Goal: Transaction & Acquisition: Book appointment/travel/reservation

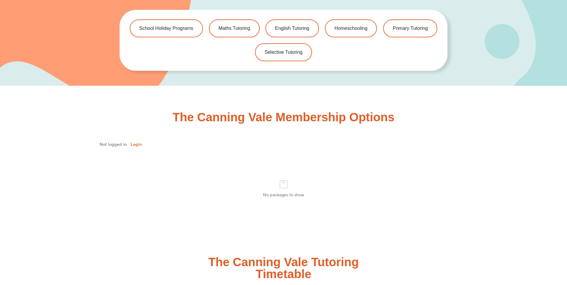
scroll to position [1195, 0]
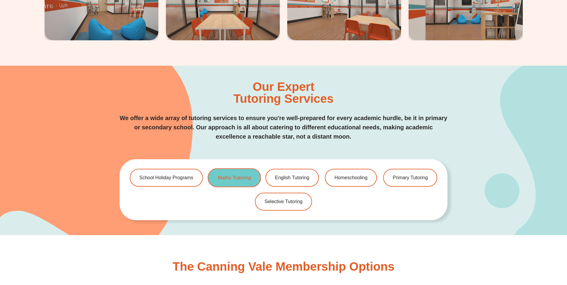
click at [236, 180] on link "Maths Tutoring" at bounding box center [233, 177] width 53 height 19
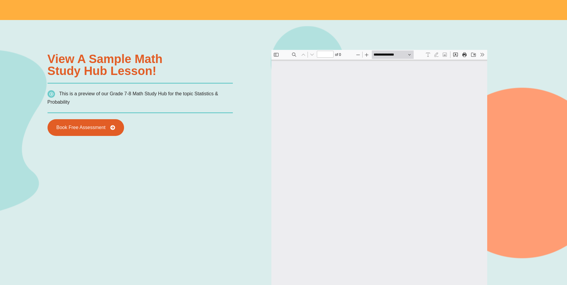
scroll to position [508, 0]
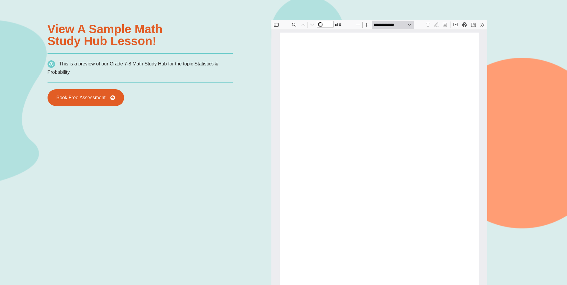
type input "*"
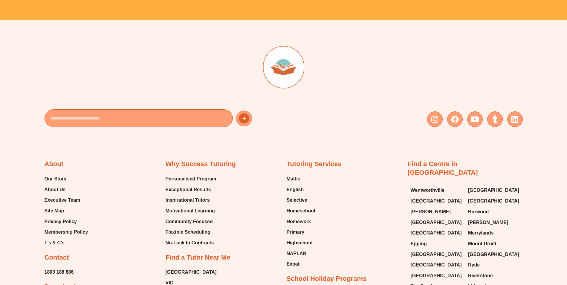
scroll to position [2241, 0]
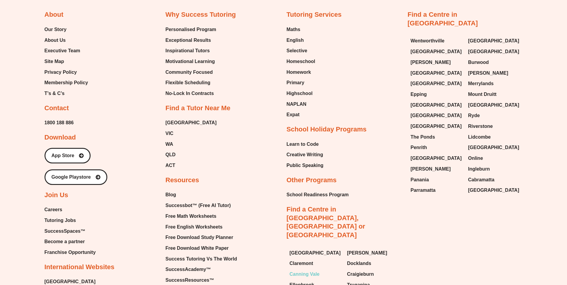
click at [307, 270] on span "Canning Vale" at bounding box center [304, 274] width 30 height 9
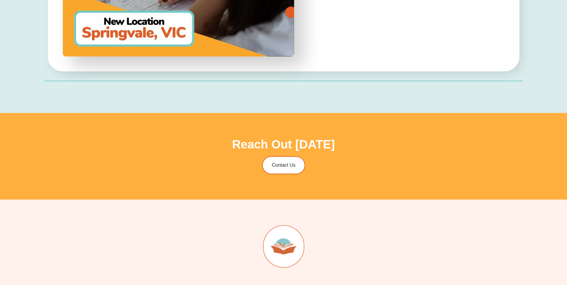
scroll to position [2121, 0]
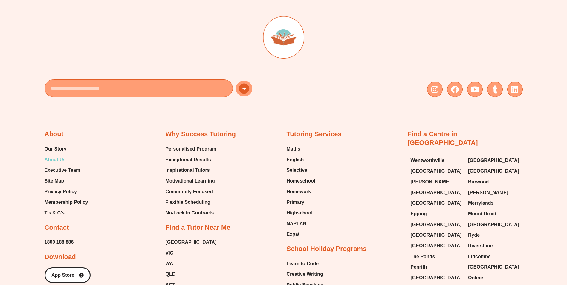
click at [59, 160] on span "About Us" at bounding box center [55, 159] width 21 height 9
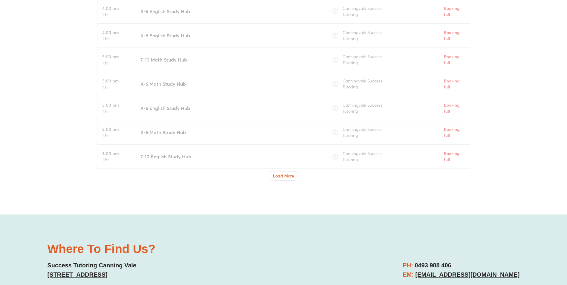
scroll to position [2091, 0]
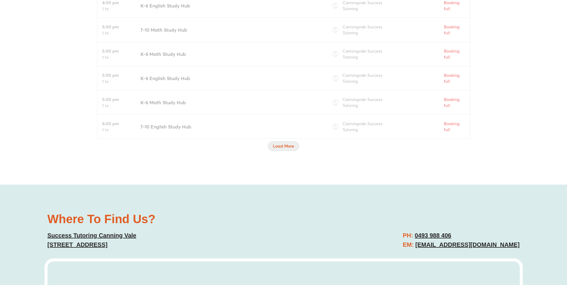
click at [281, 148] on span "Load More" at bounding box center [283, 146] width 21 height 6
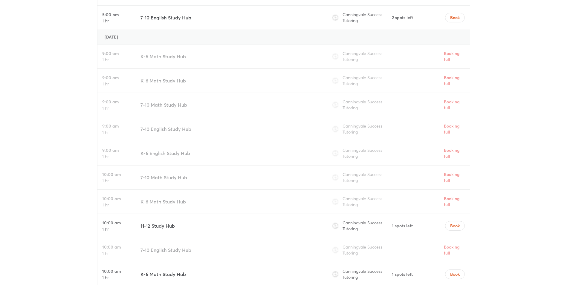
scroll to position [2390, 0]
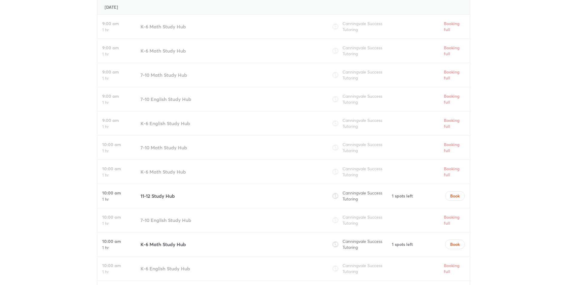
click at [157, 196] on h3 "11-12 Study Hub" at bounding box center [157, 195] width 34 height 7
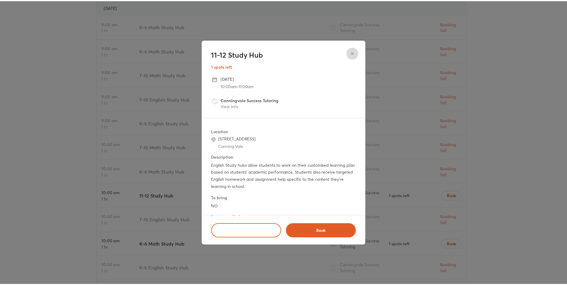
scroll to position [22, 0]
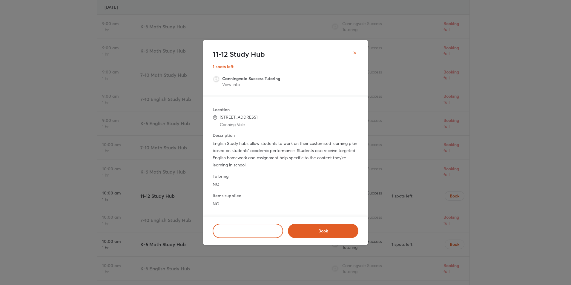
click at [361, 53] on div "11-12 Study Hub 1 spots left" at bounding box center [285, 58] width 165 height 36
click at [355, 53] on icon "close" at bounding box center [355, 52] width 5 height 5
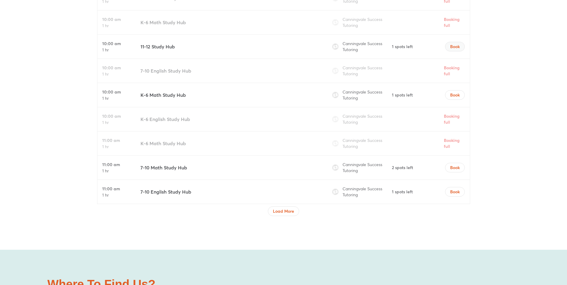
scroll to position [2480, 0]
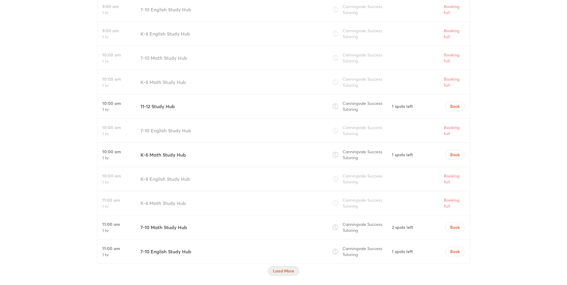
click at [286, 272] on span "Load More" at bounding box center [283, 271] width 21 height 6
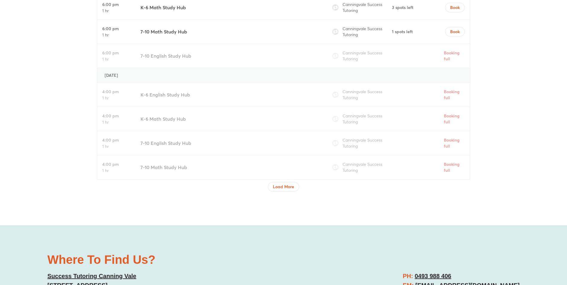
scroll to position [3137, 0]
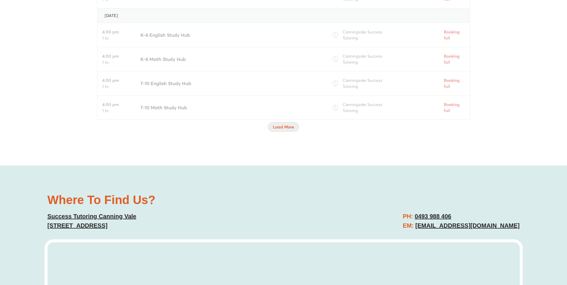
click at [281, 127] on span "Load More" at bounding box center [283, 127] width 21 height 6
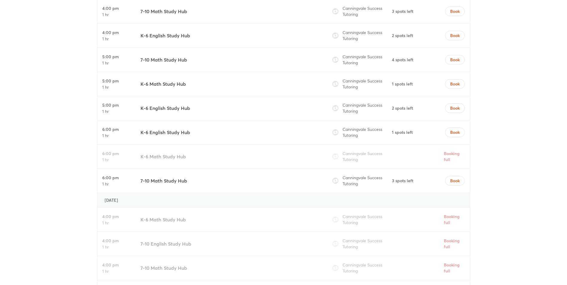
scroll to position [3645, 0]
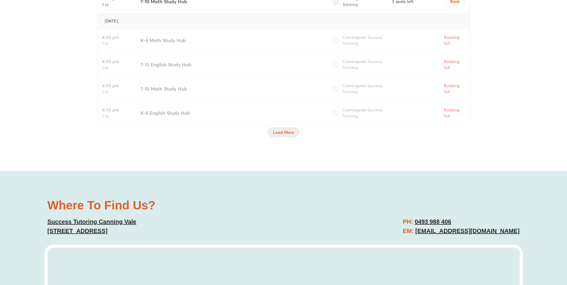
click at [288, 134] on span "Load More" at bounding box center [283, 132] width 21 height 6
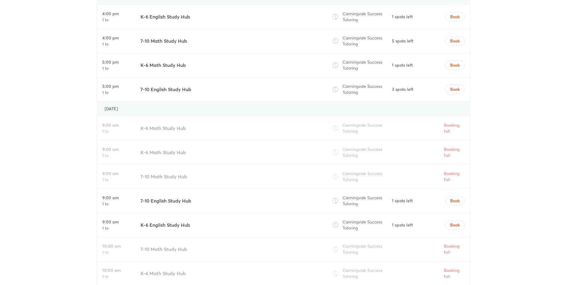
scroll to position [4123, 0]
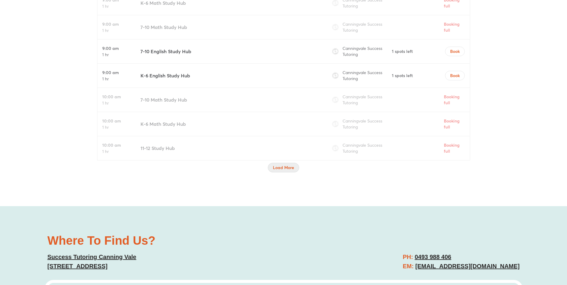
click at [281, 168] on span "Load More" at bounding box center [283, 168] width 21 height 6
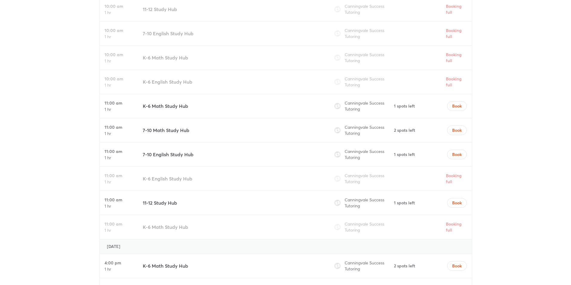
scroll to position [4283, 0]
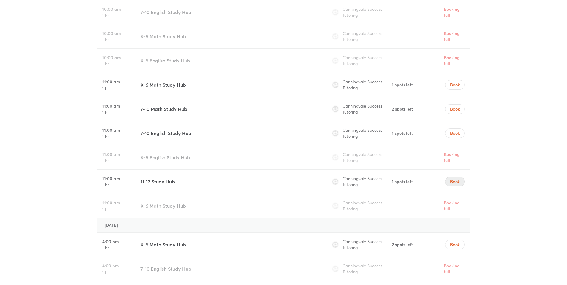
click at [457, 181] on span "Book" at bounding box center [455, 182] width 10 height 6
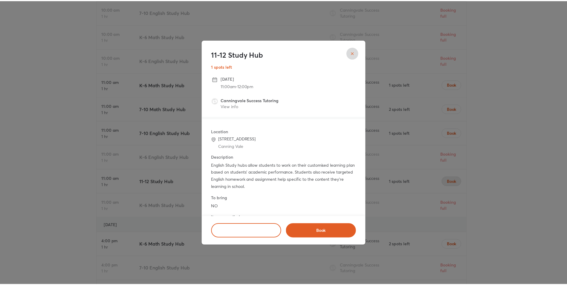
scroll to position [22, 0]
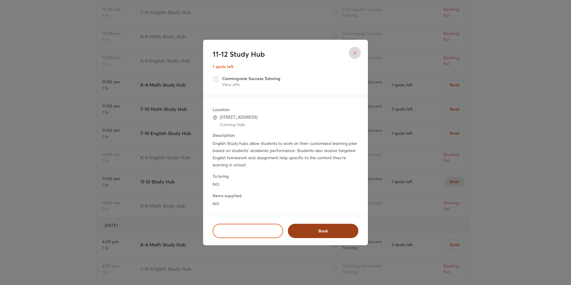
click at [323, 233] on span "Book" at bounding box center [323, 231] width 55 height 6
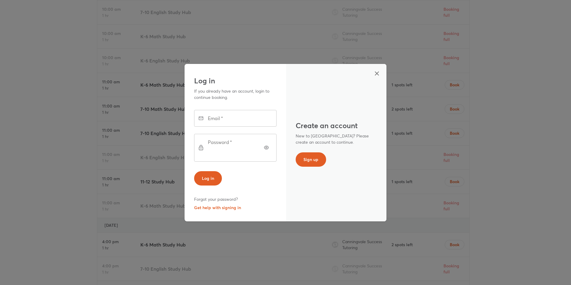
click at [378, 77] on icon "button" at bounding box center [376, 73] width 7 height 7
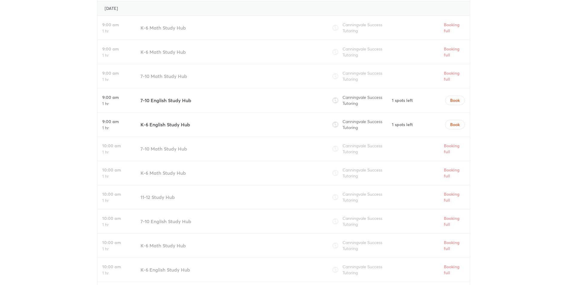
scroll to position [4253, 0]
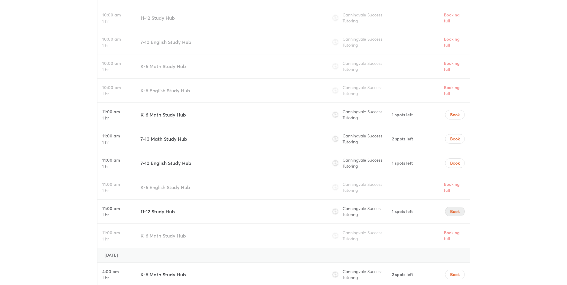
click at [456, 210] on span "Book" at bounding box center [455, 212] width 10 height 6
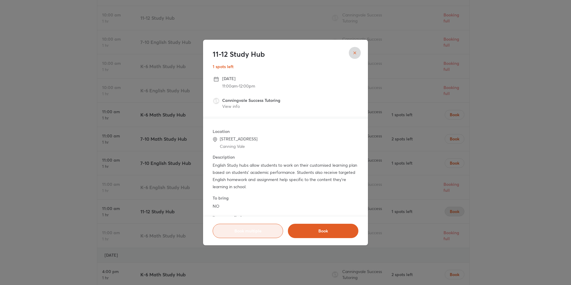
click at [241, 232] on span "Book multiple" at bounding box center [248, 231] width 56 height 6
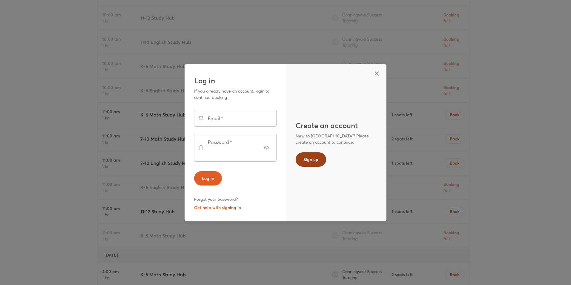
click at [307, 159] on span "Sign up" at bounding box center [311, 160] width 15 height 6
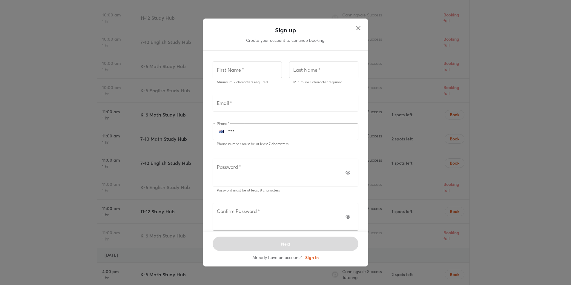
click at [356, 32] on icon "button" at bounding box center [358, 27] width 7 height 7
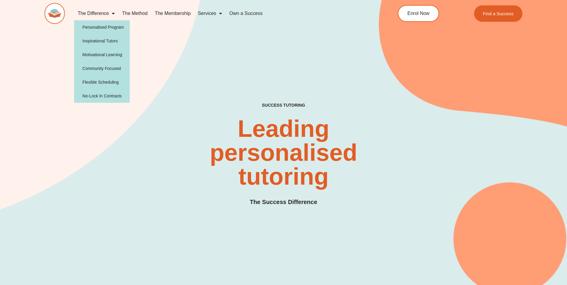
click at [111, 12] on span "Menu" at bounding box center [112, 13] width 6 height 11
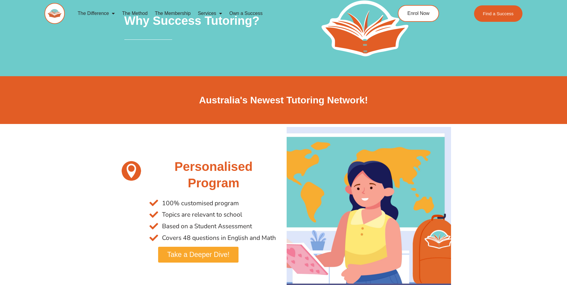
click at [138, 13] on link "The Method" at bounding box center [134, 14] width 33 height 14
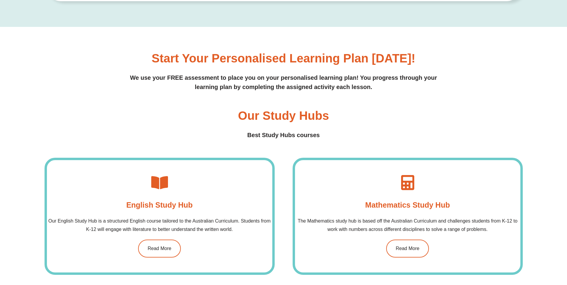
scroll to position [448, 0]
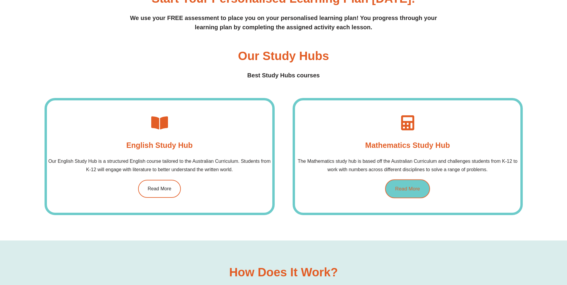
click at [401, 190] on span "Read More" at bounding box center [407, 188] width 25 height 5
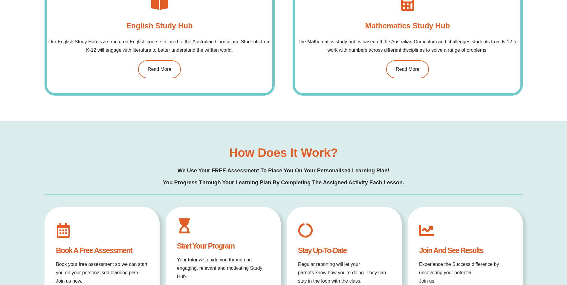
scroll to position [687, 0]
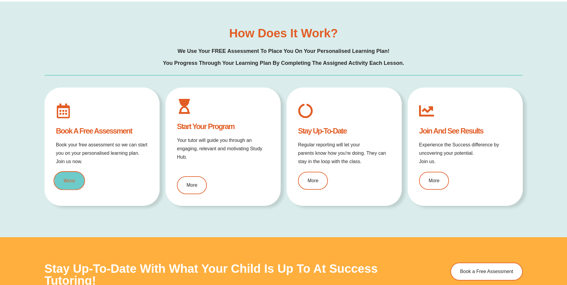
click at [70, 179] on span "More" at bounding box center [69, 180] width 11 height 5
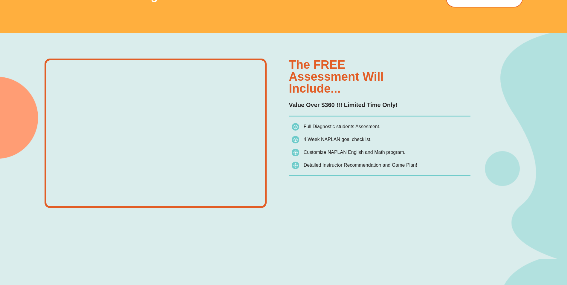
scroll to position [299, 0]
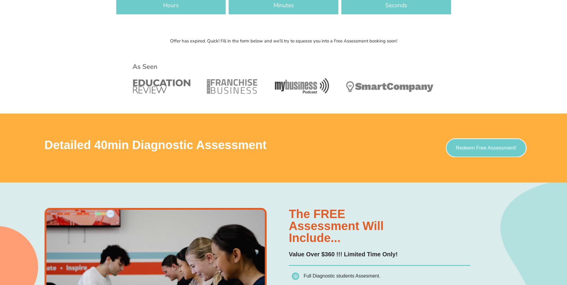
click at [476, 145] on span "Redeem Free Assessment!" at bounding box center [486, 147] width 61 height 5
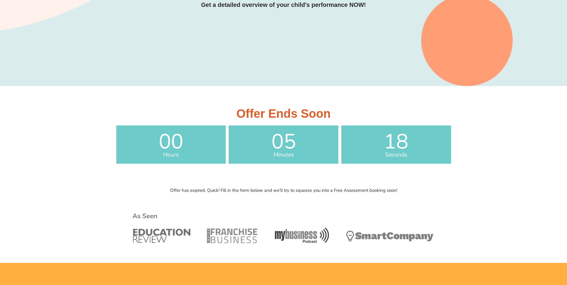
scroll to position [329, 0]
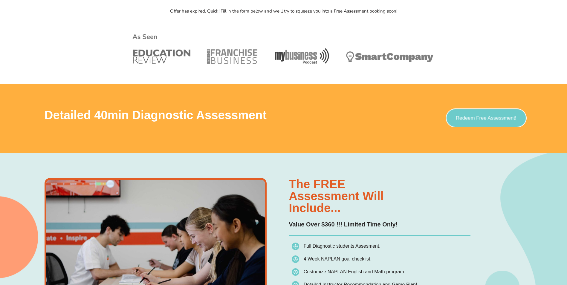
click at [472, 118] on span "Redeem Free Assessment!" at bounding box center [486, 118] width 61 height 5
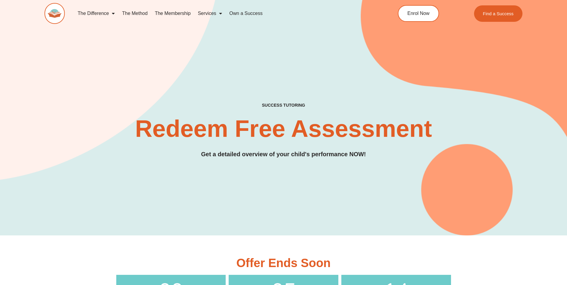
drag, startPoint x: 0, startPoint y: 0, endPoint x: 261, endPoint y: 180, distance: 317.1
click at [261, 180] on div "SUCCESS TUTORING​ Redeem Free Assessment Get a detailed overview of your child'…" at bounding box center [284, 107] width 478 height 255
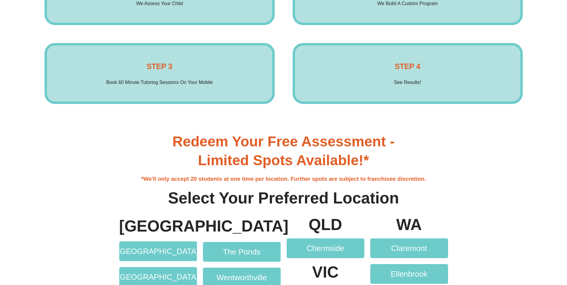
scroll to position [1165, 0]
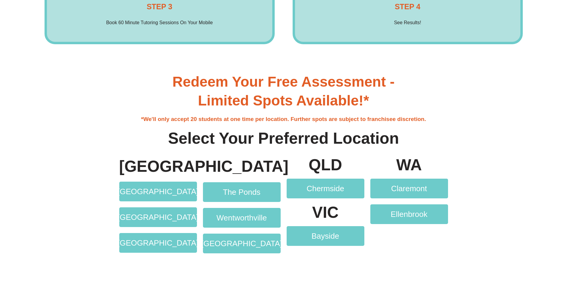
click at [475, 246] on section "[GEOGRAPHIC_DATA] [GEOGRAPHIC_DATA] [GEOGRAPHIC_DATA] [GEOGRAPHIC_DATA] The Pon…" at bounding box center [283, 212] width 567 height 123
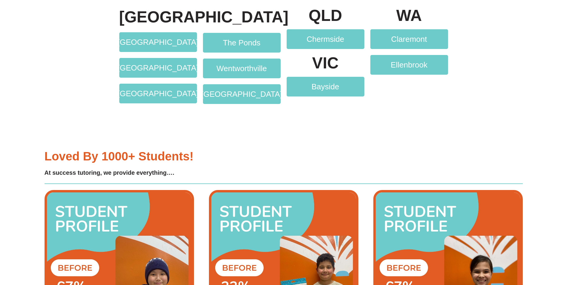
scroll to position [1494, 0]
